Goal: Check status: Check status

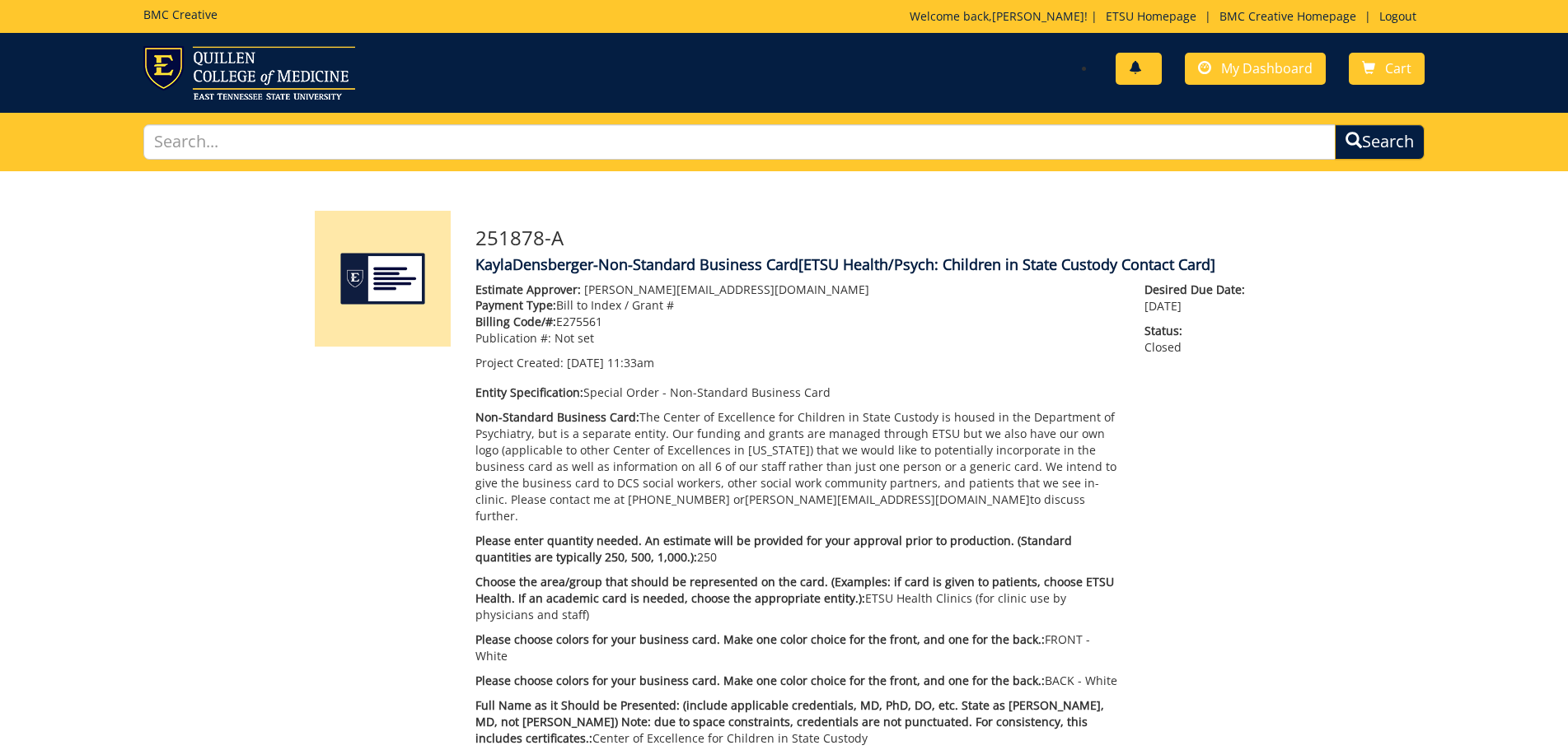
scroll to position [775, 0]
click at [1288, 65] on span "My Dashboard" at bounding box center [1266, 68] width 91 height 18
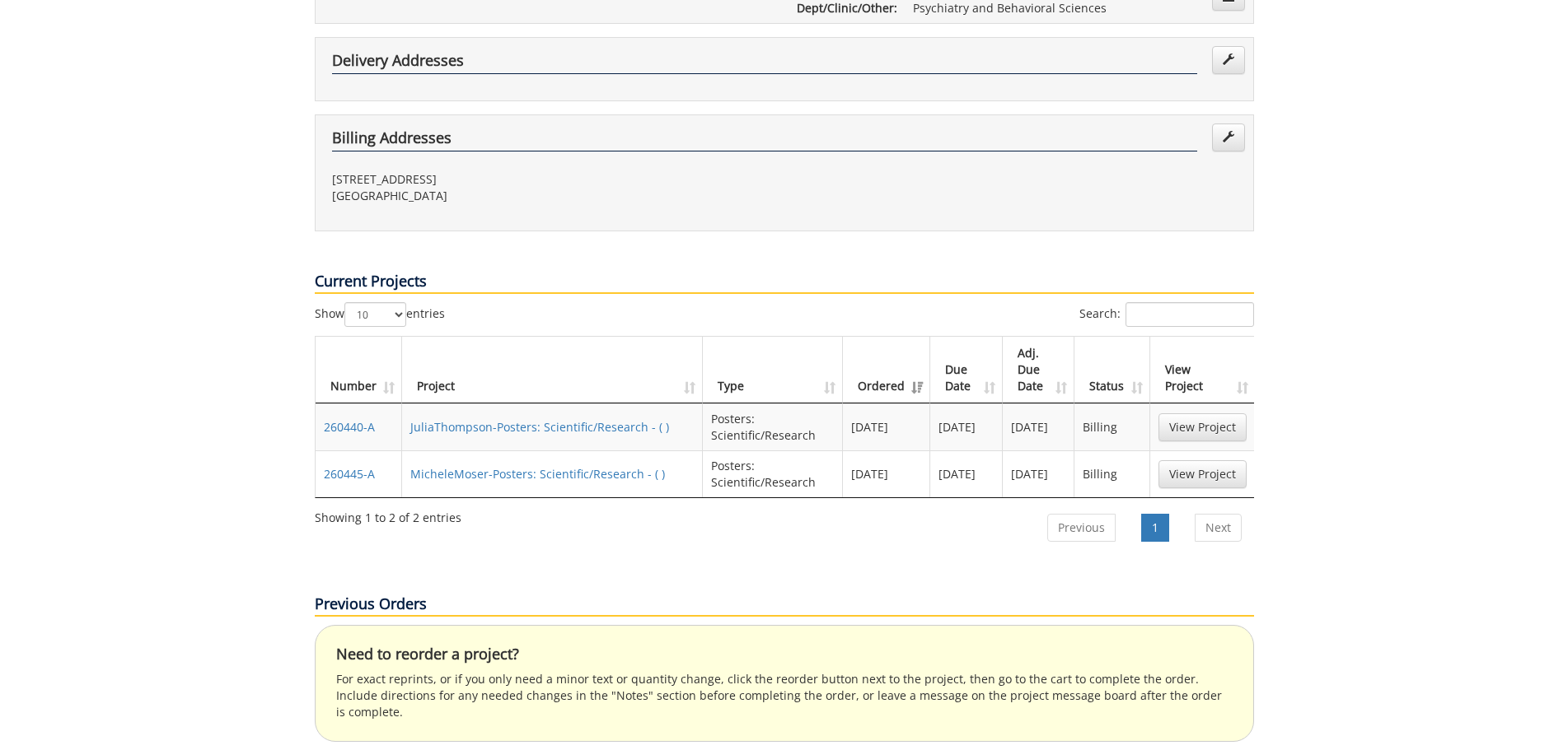
scroll to position [659, 0]
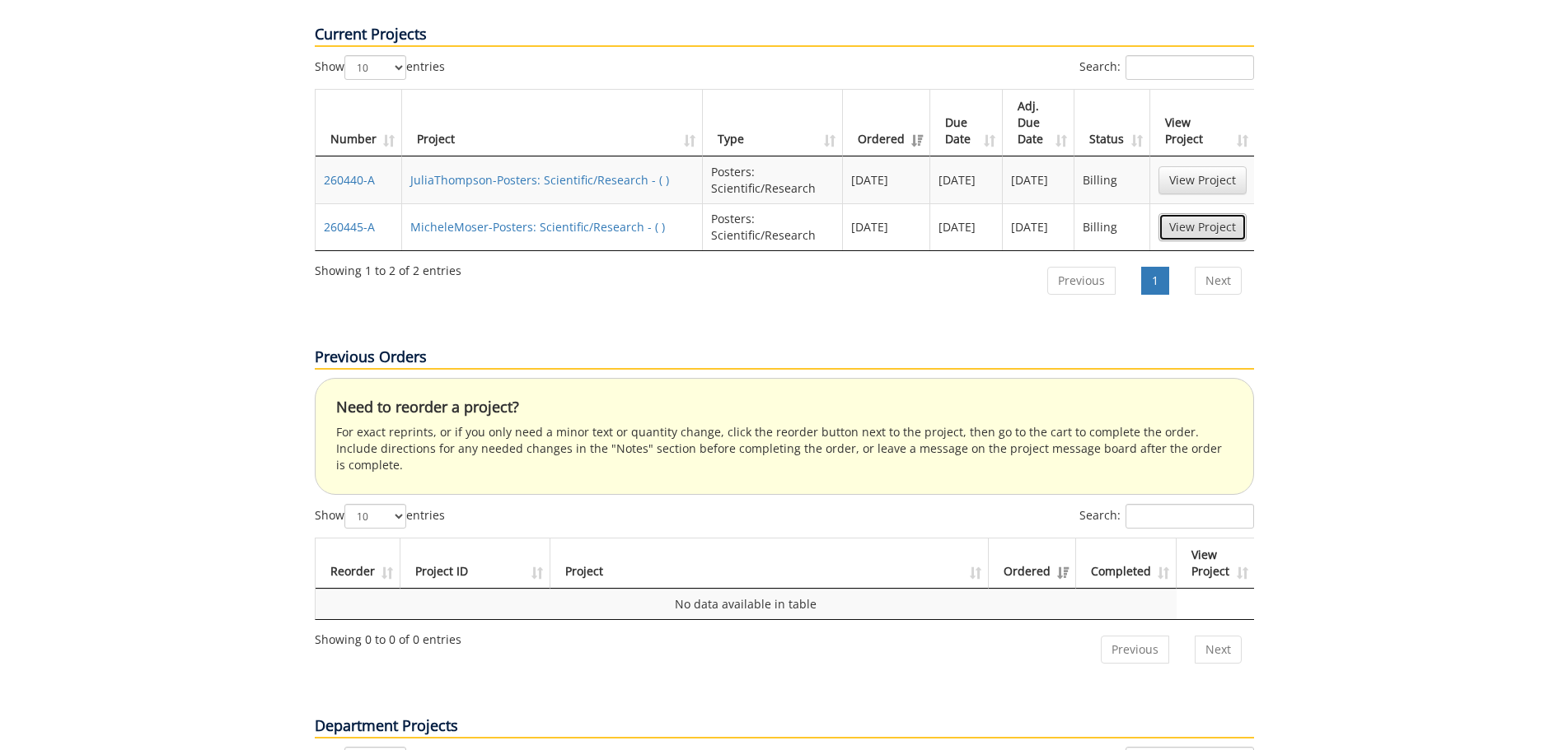
click at [1211, 214] on link "View Project" at bounding box center [1202, 228] width 88 height 28
